Goal: Task Accomplishment & Management: Use online tool/utility

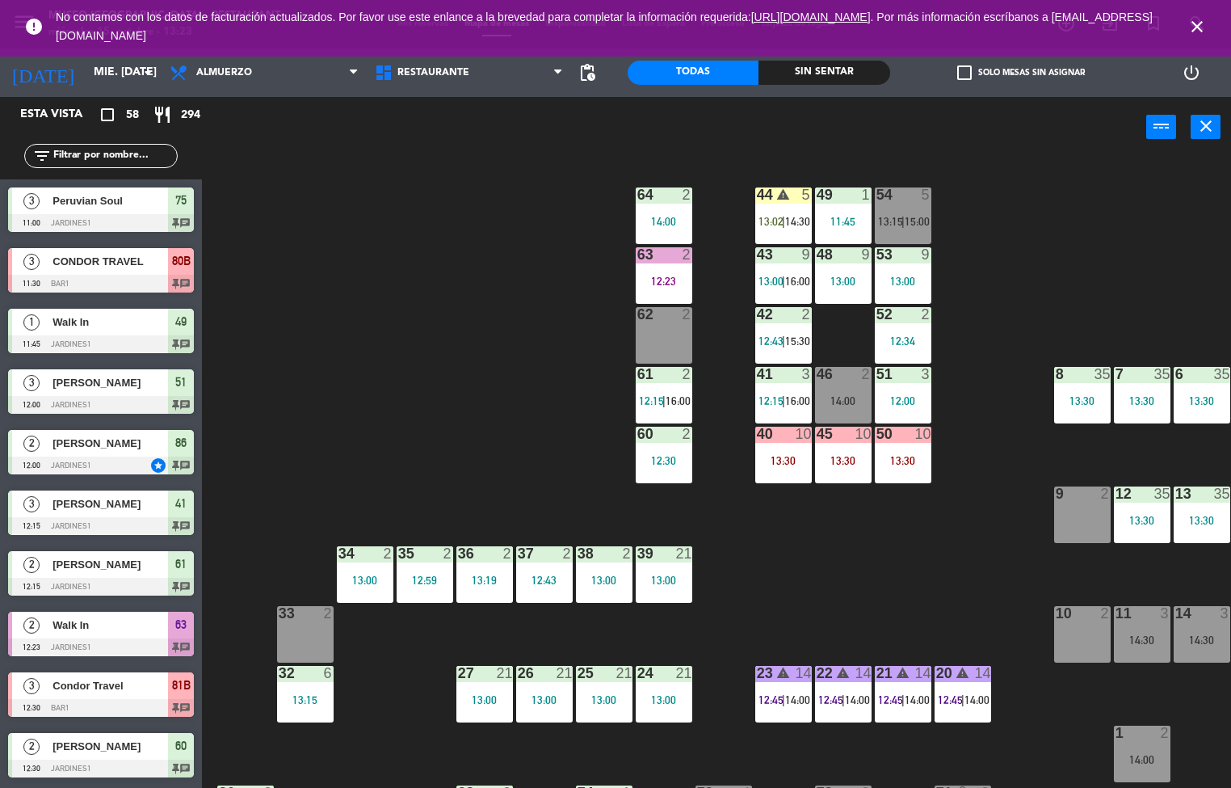
click at [766, 577] on div "44 warning 5 13:02 | 14:30 49 1 11:45 54 5 13:15 | 15:00 64 2 14:00 48 9 13:00 …" at bounding box center [722, 473] width 1017 height 630
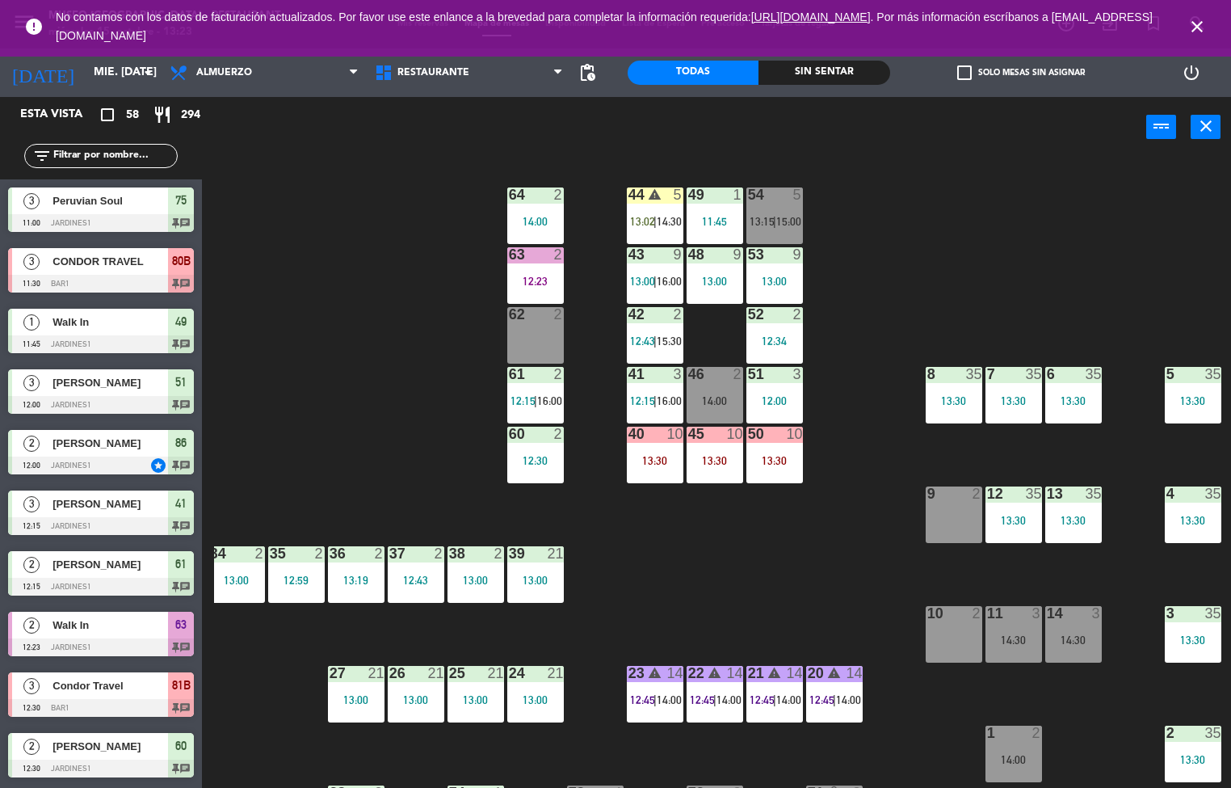
scroll to position [0, 126]
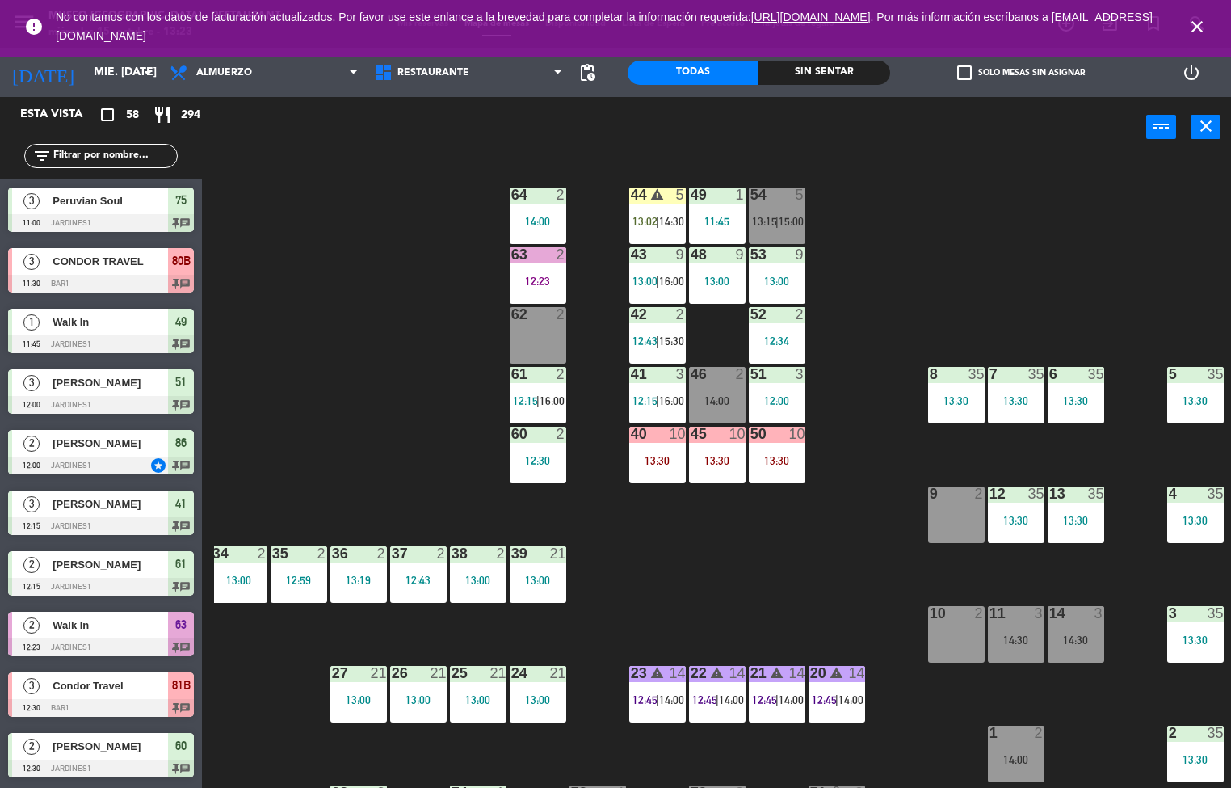
click at [1048, 260] on div "44 warning 5 13:02 | 14:30 49 1 11:45 54 5 13:15 | 15:00 64 2 14:00 48 9 13:00 …" at bounding box center [722, 473] width 1017 height 630
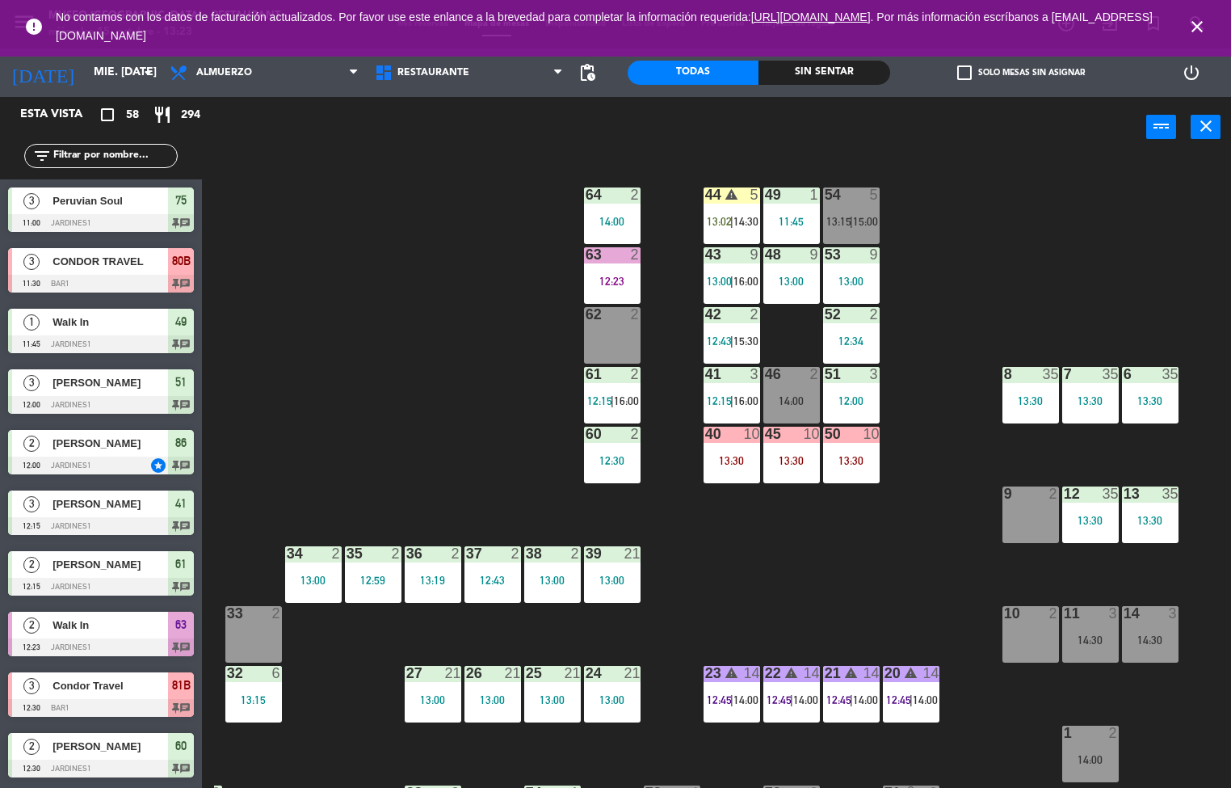
scroll to position [0, 131]
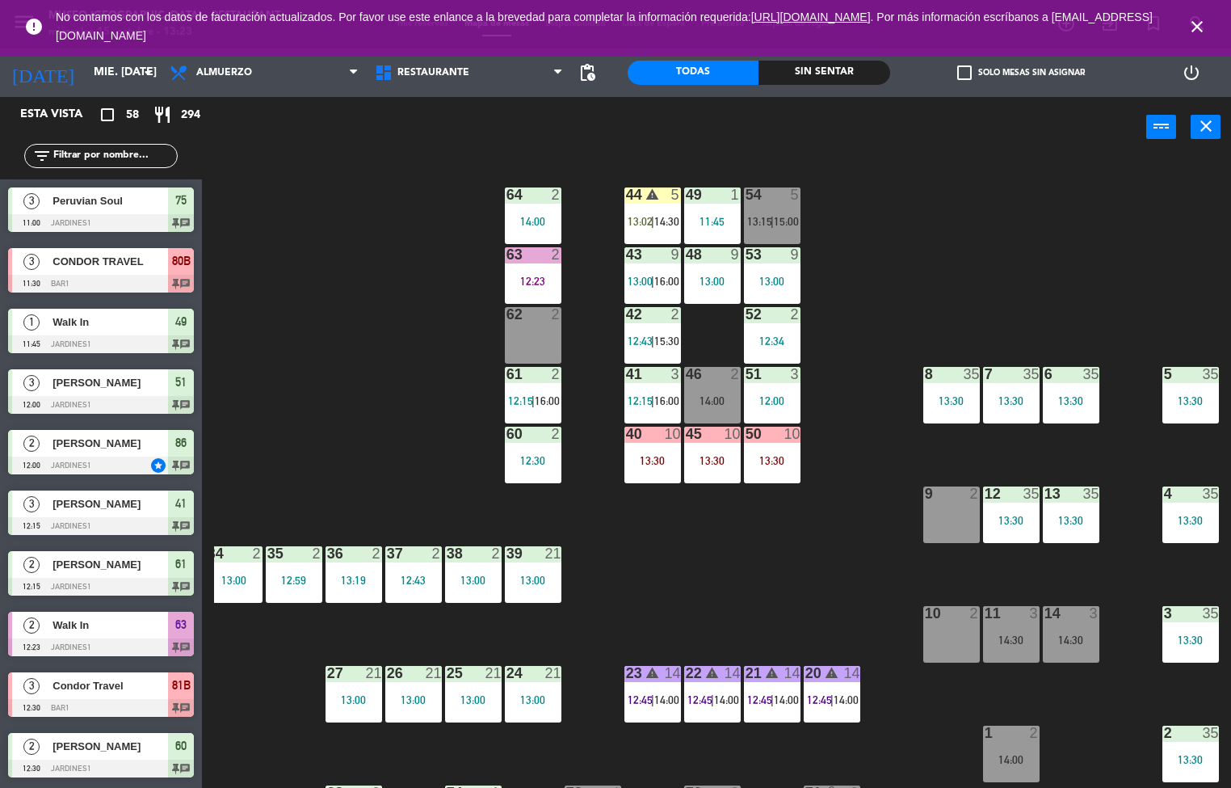
click at [1192, 17] on icon "close" at bounding box center [1197, 26] width 19 height 19
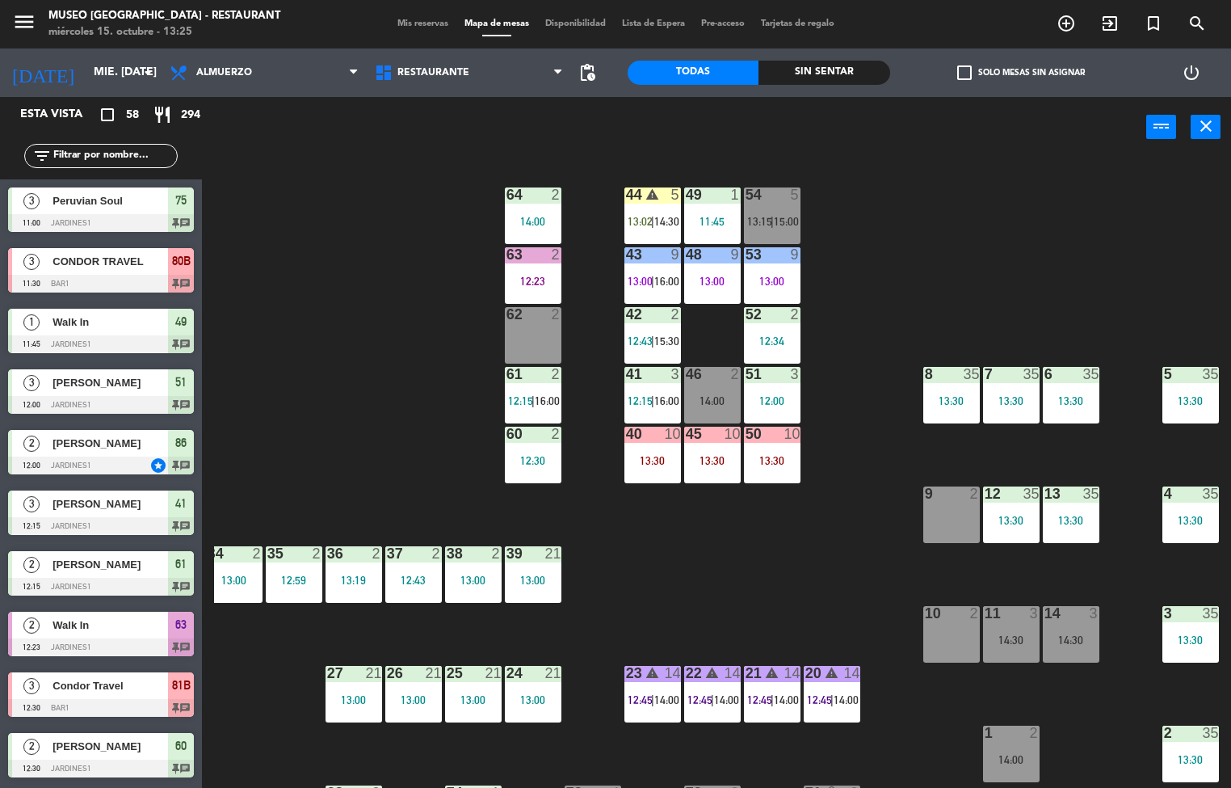
click at [616, 624] on div "44 warning 5 13:02 | 14:30 49 1 11:45 54 5 13:15 | 15:00 64 2 14:00 48 9 13:00 …" at bounding box center [722, 473] width 1017 height 630
click at [795, 590] on div "44 warning 5 13:02 | 14:30 49 1 11:45 54 5 13:15 | 15:00 64 2 14:00 48 9 13:00 …" at bounding box center [722, 473] width 1017 height 630
click at [1016, 189] on div "44 warning 5 13:02 | 14:30 49 1 11:45 54 5 13:15 | 15:00 64 2 14:00 48 9 13:00 …" at bounding box center [722, 473] width 1017 height 630
click at [771, 315] on div at bounding box center [772, 314] width 27 height 15
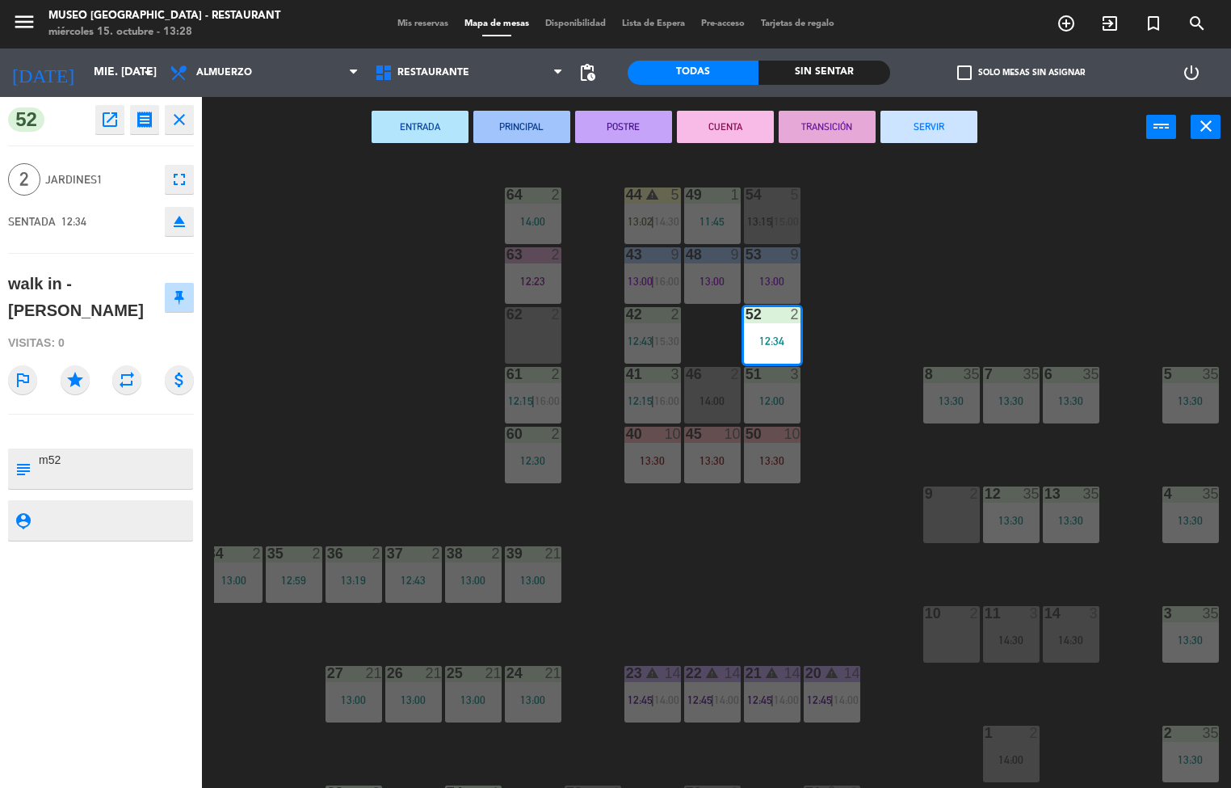
click at [973, 122] on button "SERVIR" at bounding box center [929, 127] width 97 height 32
click at [1045, 177] on div "44 warning 5 13:02 | 14:30 49 1 11:45 54 5 13:15 | 15:00 64 2 14:00 48 9 13:00 …" at bounding box center [722, 473] width 1017 height 630
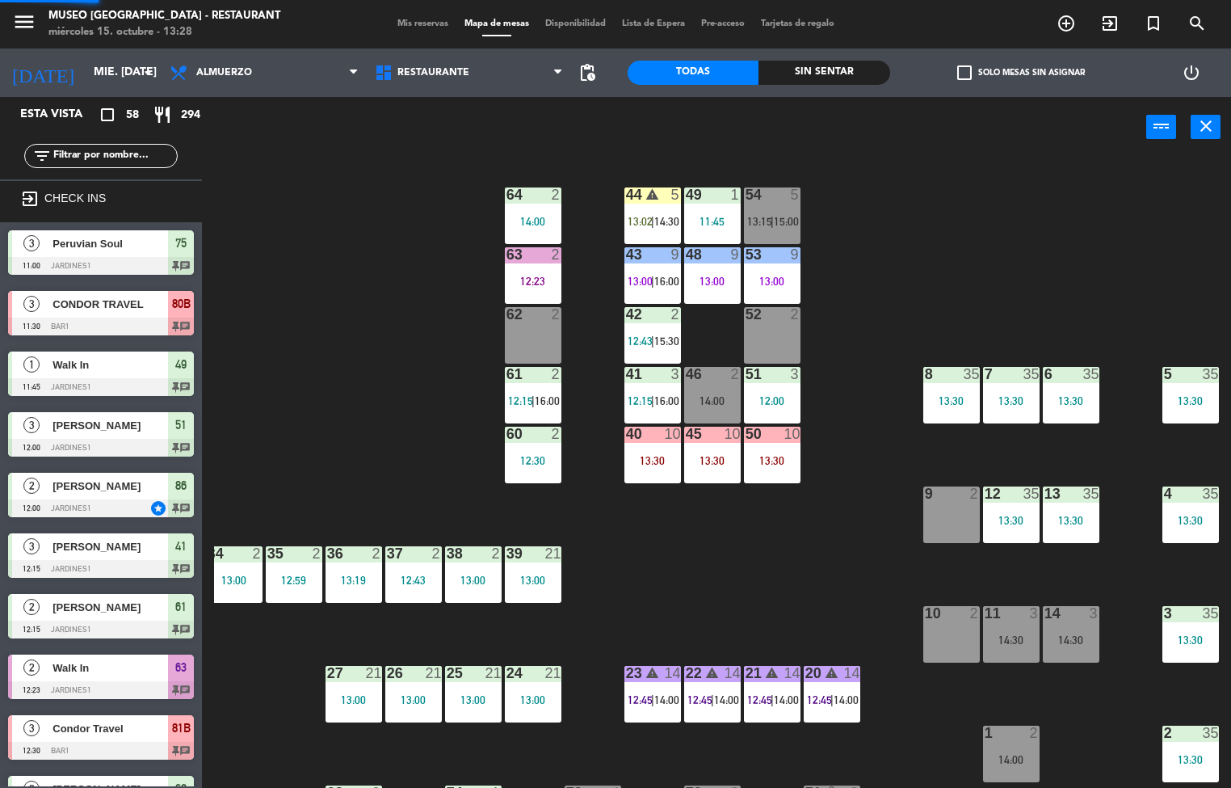
scroll to position [1, 0]
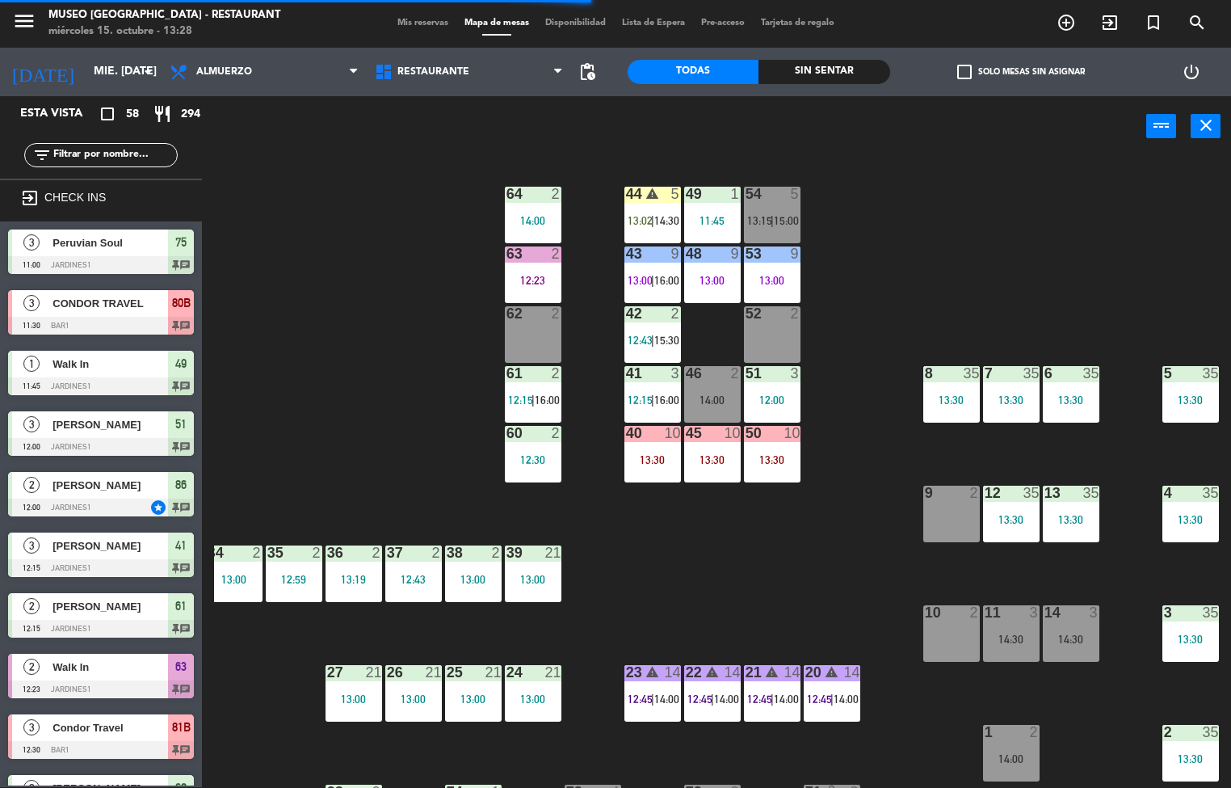
click at [546, 401] on span "16:00" at bounding box center [547, 399] width 25 height 13
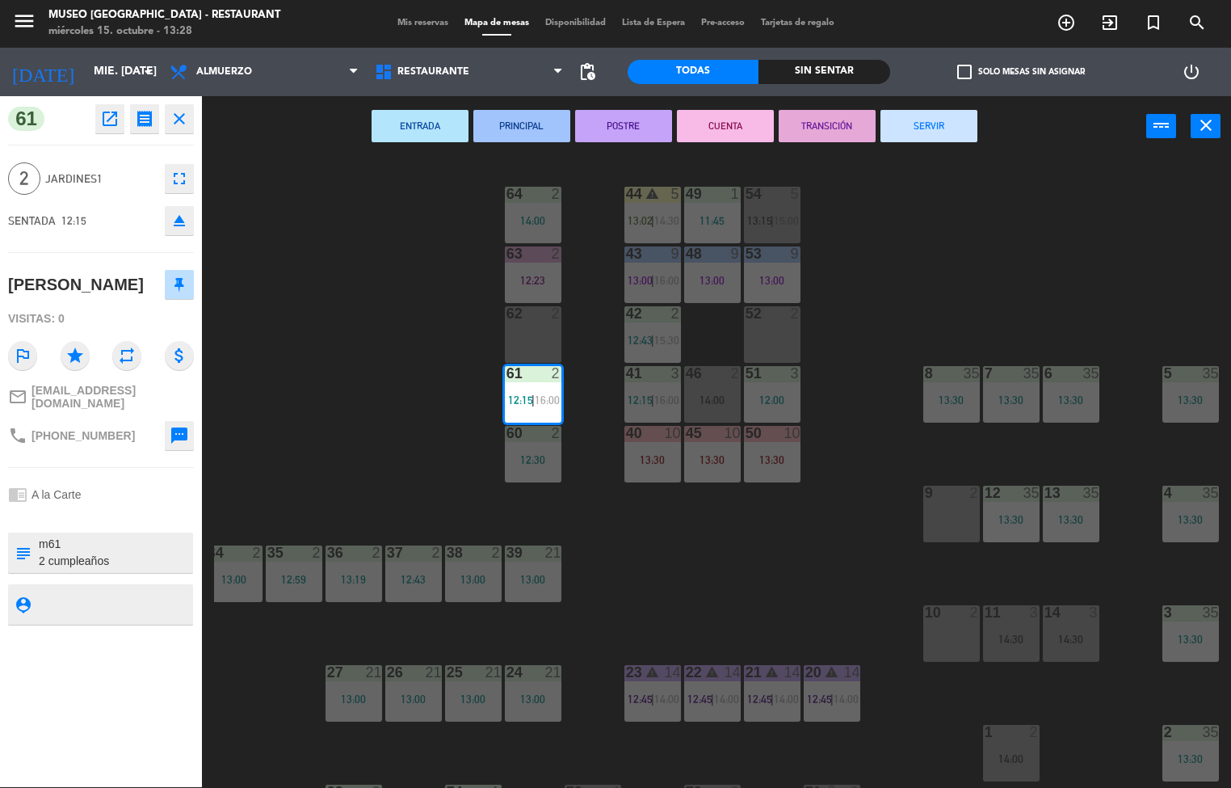
click at [951, 121] on button "SERVIR" at bounding box center [929, 126] width 97 height 32
click at [982, 219] on div "44 warning 5 13:02 | 14:30 49 1 11:45 54 5 13:15 | 15:00 64 2 14:00 48 9 13:00 …" at bounding box center [722, 473] width 1017 height 630
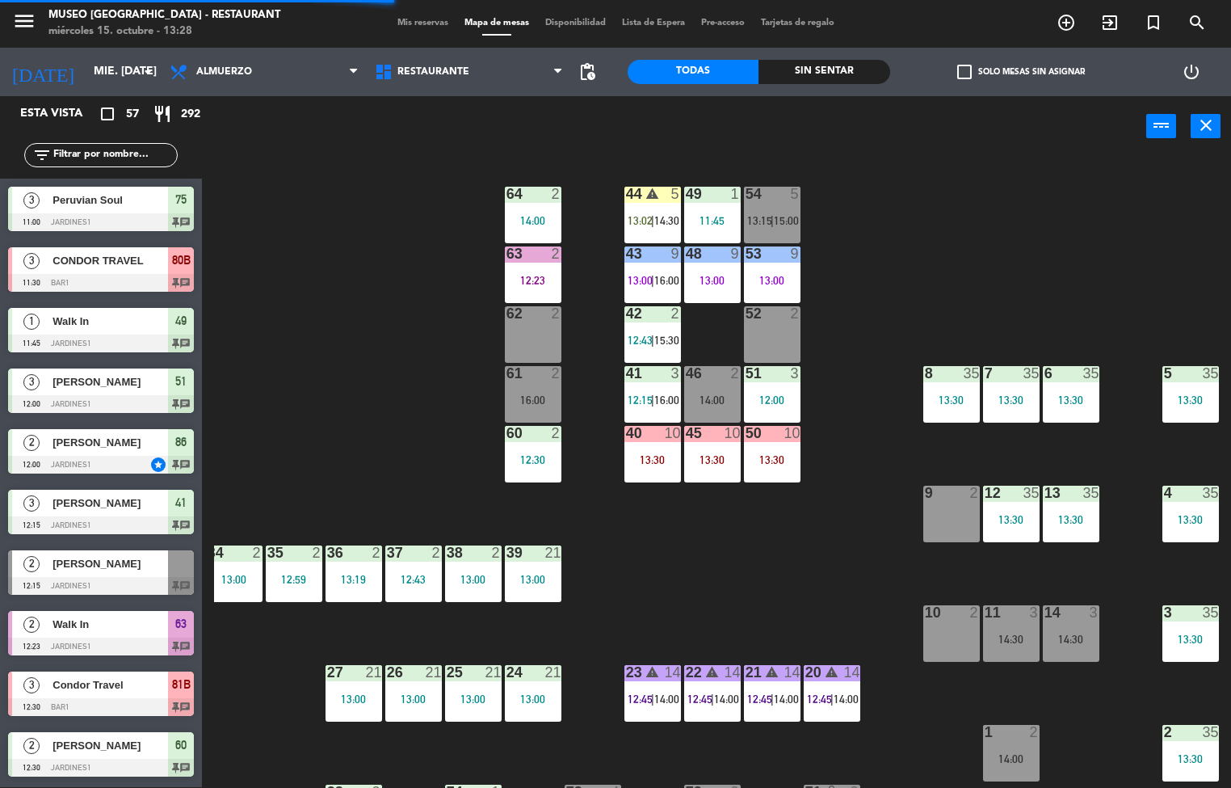
click at [539, 279] on div "12:23" at bounding box center [533, 280] width 57 height 11
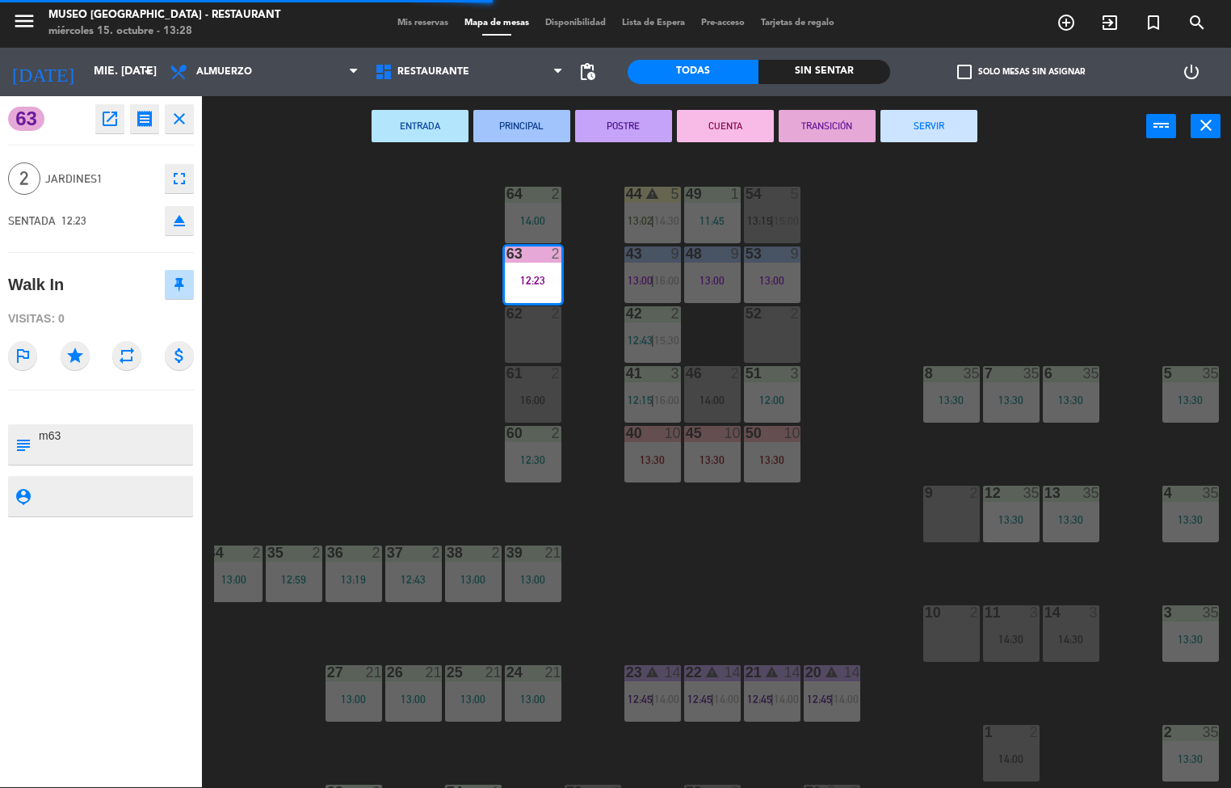
click at [934, 128] on button "SERVIR" at bounding box center [929, 126] width 97 height 32
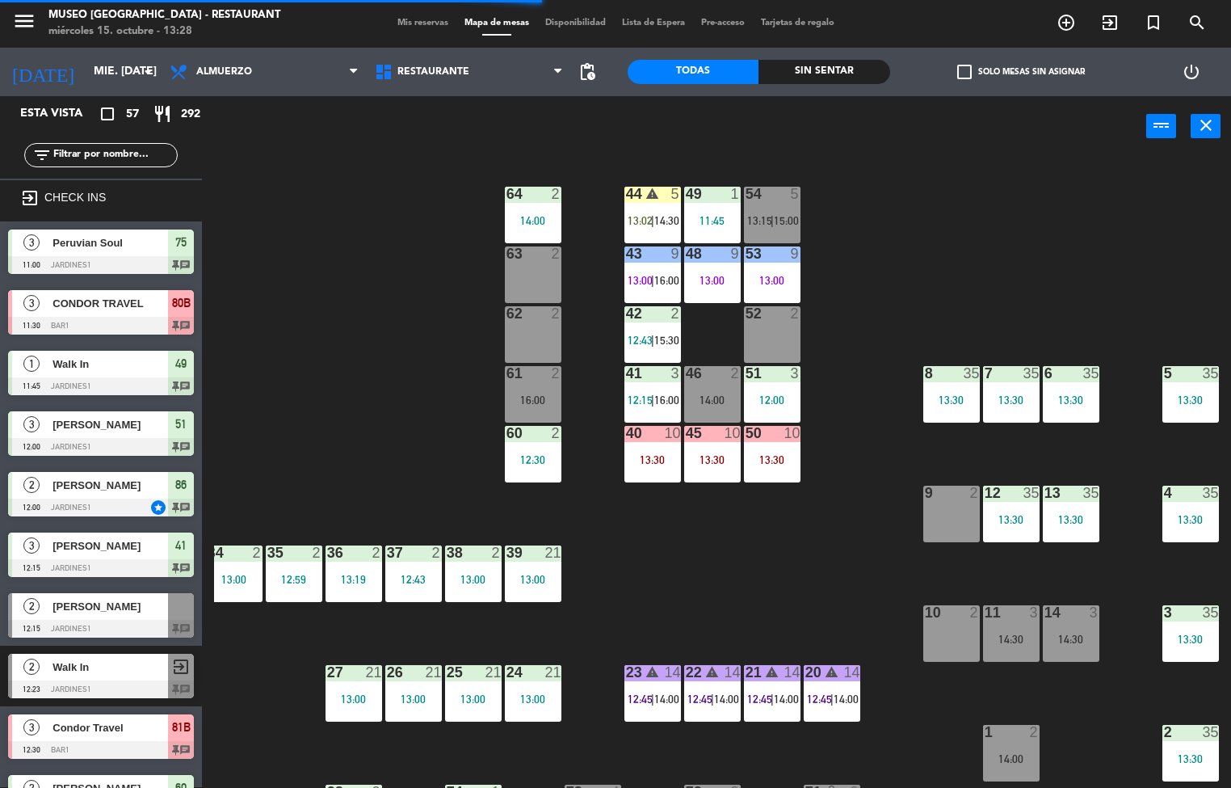
click at [977, 180] on div "44 warning 5 13:02 | 14:30 49 1 11:45 54 5 13:15 | 15:00 64 2 14:00 48 9 13:00 …" at bounding box center [722, 473] width 1017 height 630
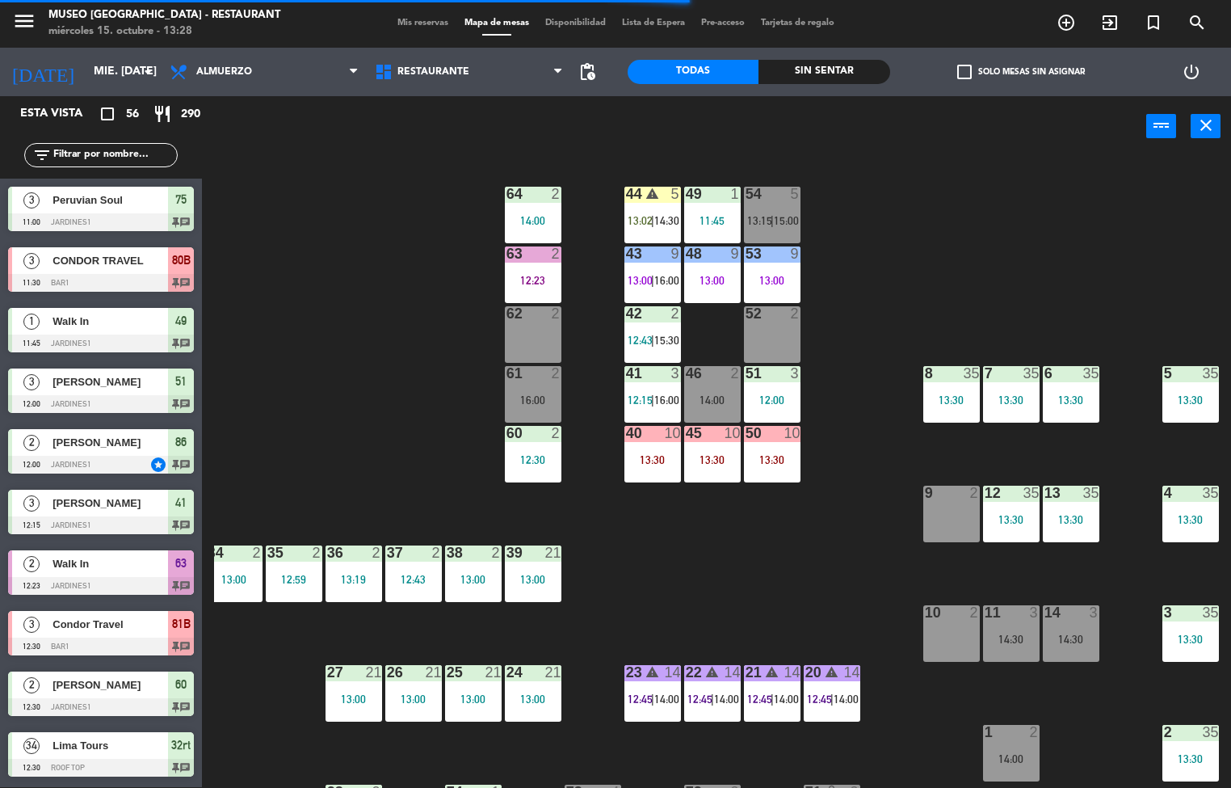
click at [539, 192] on div at bounding box center [532, 194] width 27 height 15
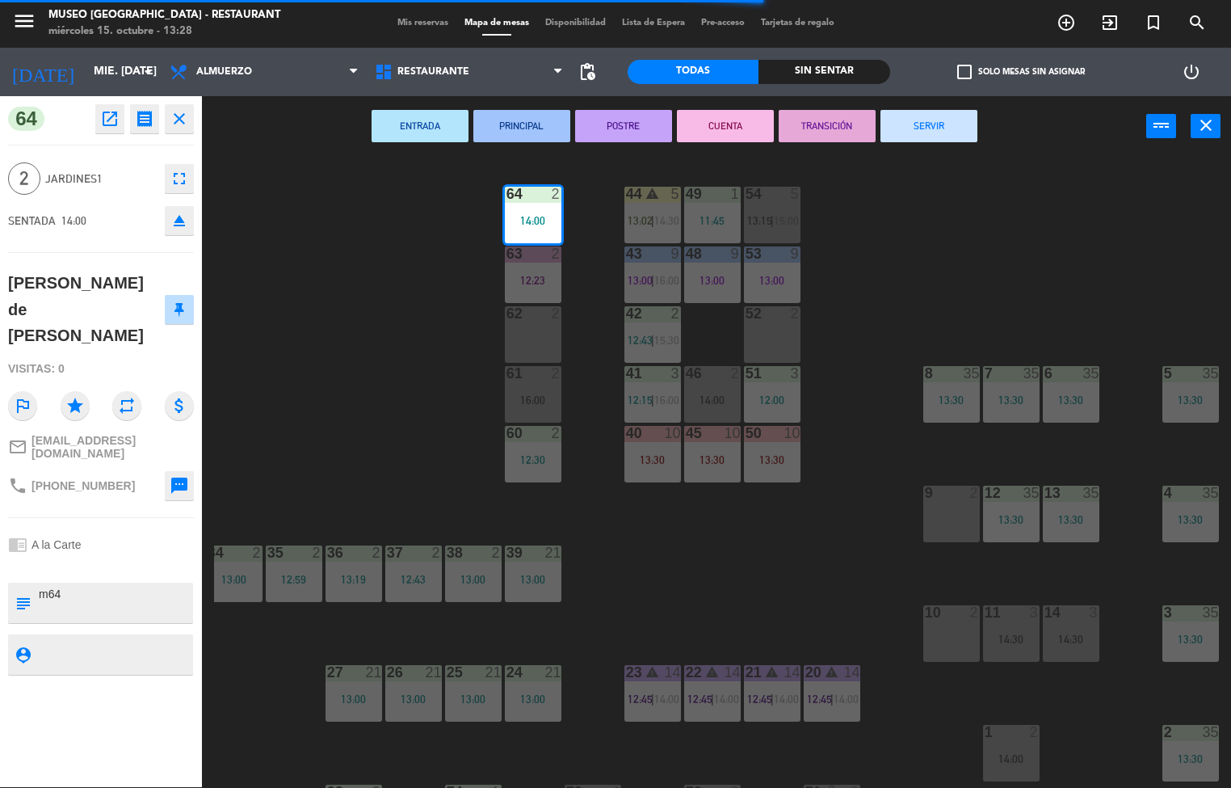
click at [441, 112] on button "ENTRADA" at bounding box center [420, 126] width 97 height 32
click at [1018, 187] on div "44 warning 5 13:02 | 14:30 49 1 11:45 54 5 13:15 | 15:00 64 2 14:00 48 9 13:00 …" at bounding box center [722, 473] width 1017 height 630
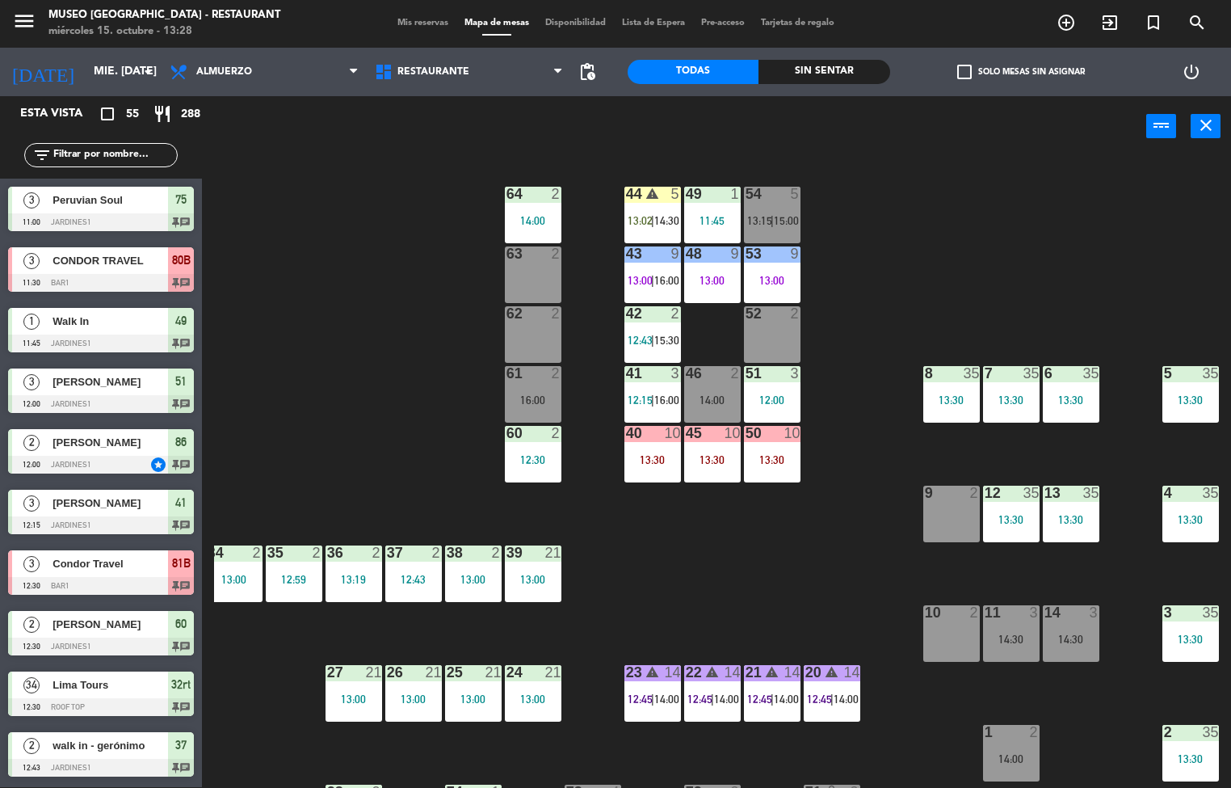
click at [703, 218] on div "11:45" at bounding box center [712, 220] width 57 height 11
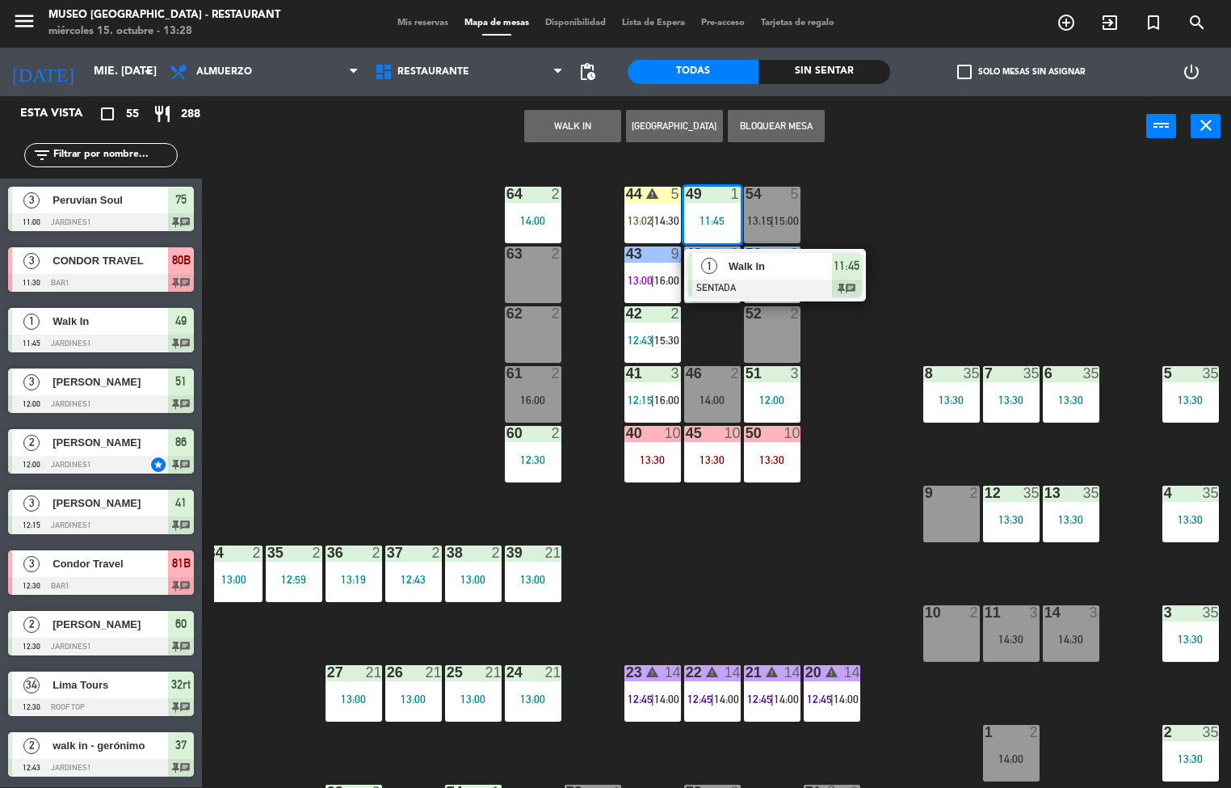
click at [834, 274] on span "11:45" at bounding box center [847, 265] width 26 height 19
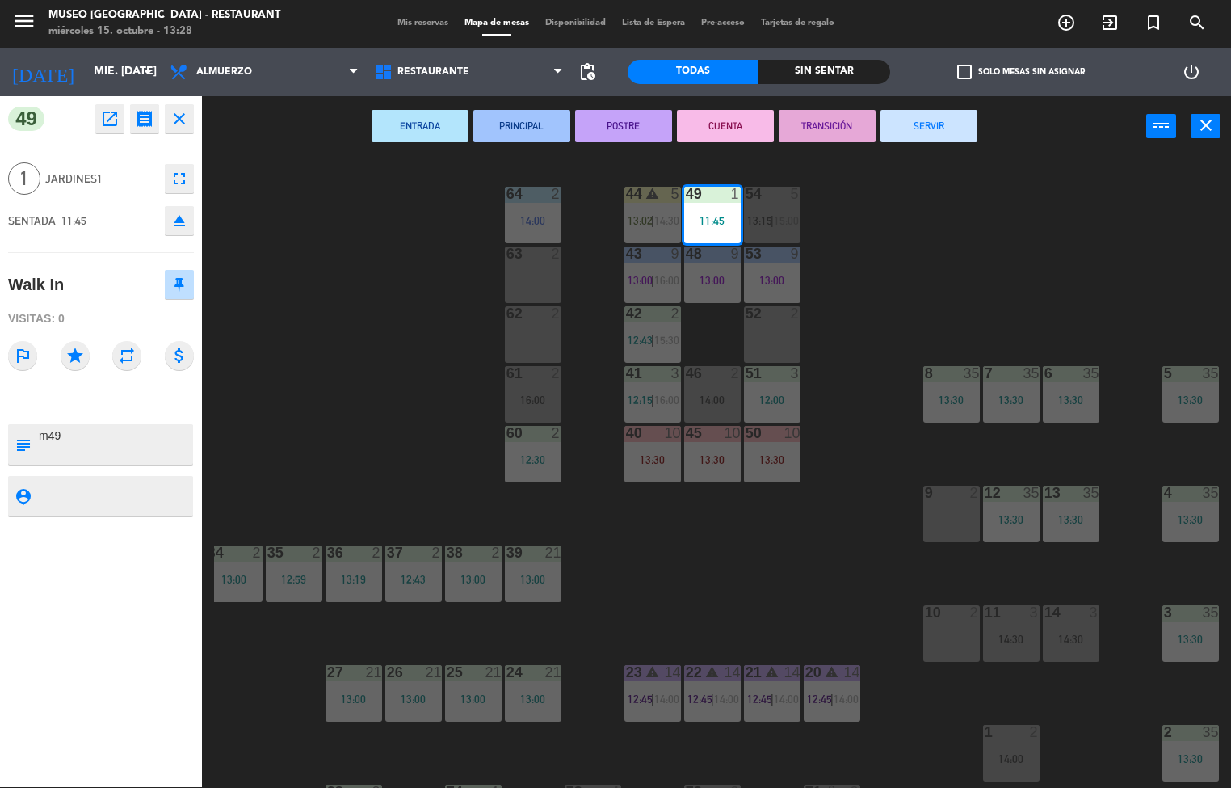
click at [923, 117] on button "SERVIR" at bounding box center [929, 126] width 97 height 32
click at [978, 242] on div "44 warning 5 13:02 | 14:30 49 1 11:45 54 5 13:15 | 15:00 64 2 14:00 48 9 13:00 …" at bounding box center [722, 473] width 1017 height 630
